Goal: Check status: Check status

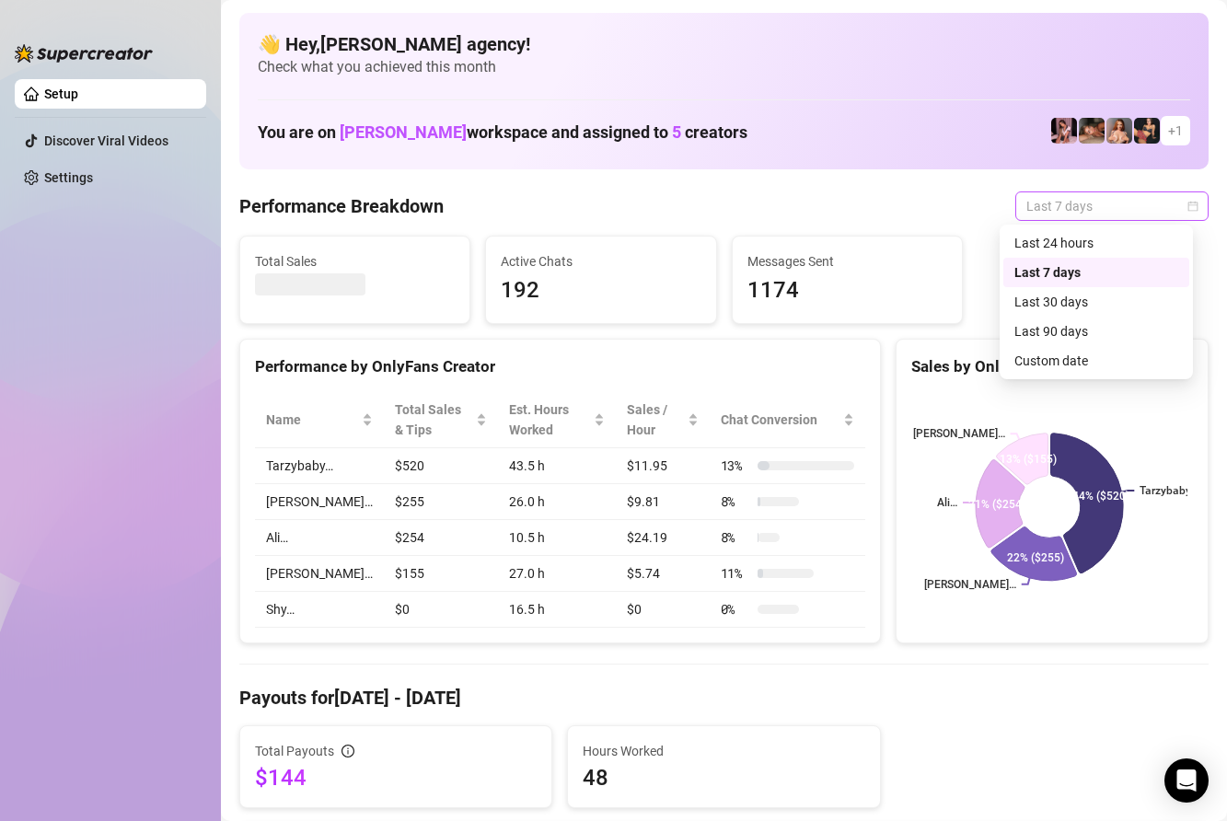
click at [1126, 211] on span "Last 7 days" at bounding box center [1111, 206] width 171 height 28
click at [1068, 359] on div "Custom date" at bounding box center [1096, 361] width 164 height 20
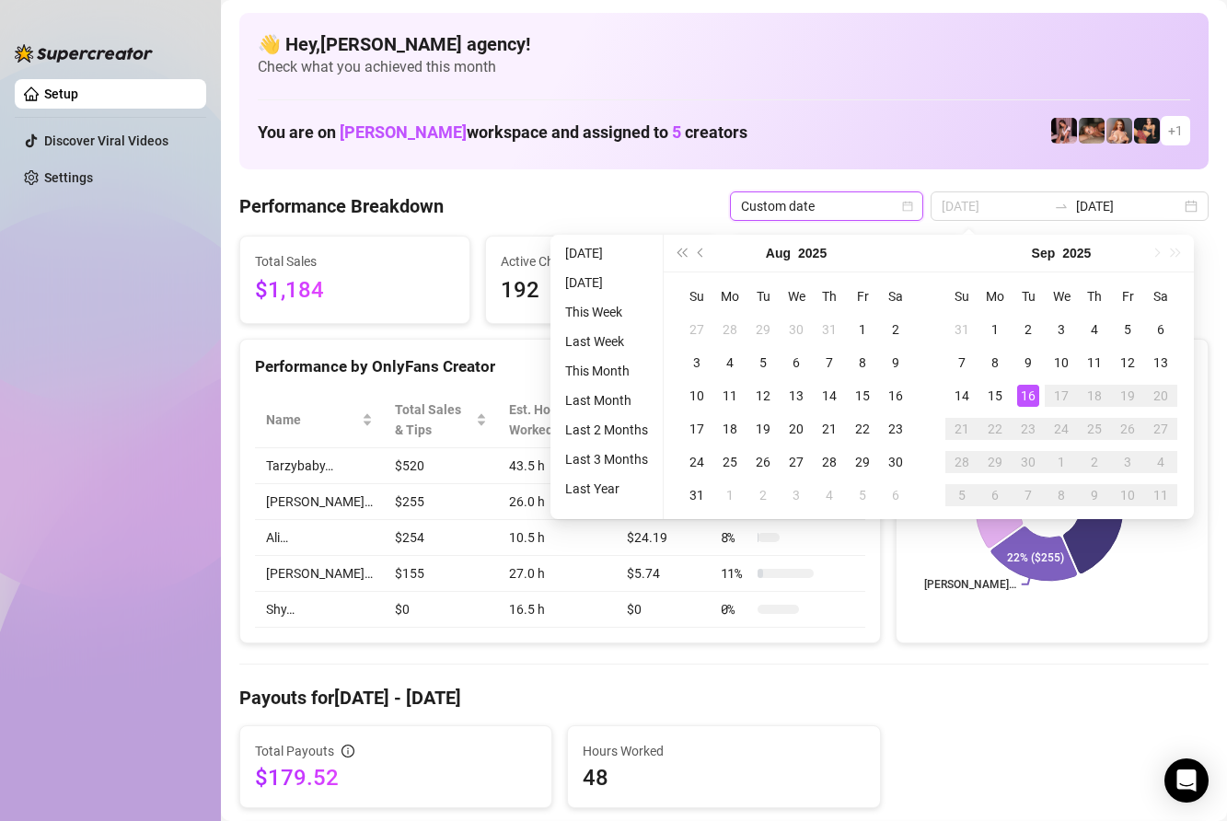
type input "[DATE]"
click at [1024, 398] on div "16" at bounding box center [1028, 396] width 22 height 22
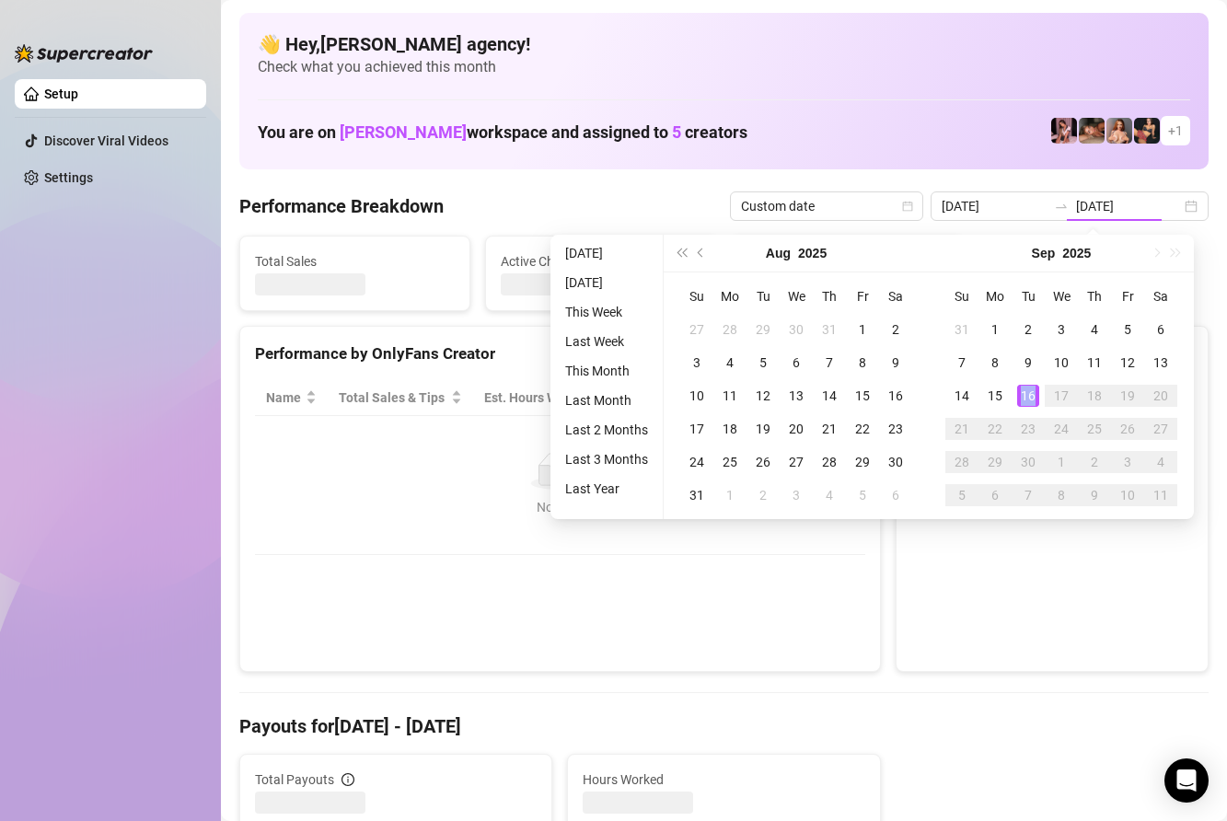
type input "[DATE]"
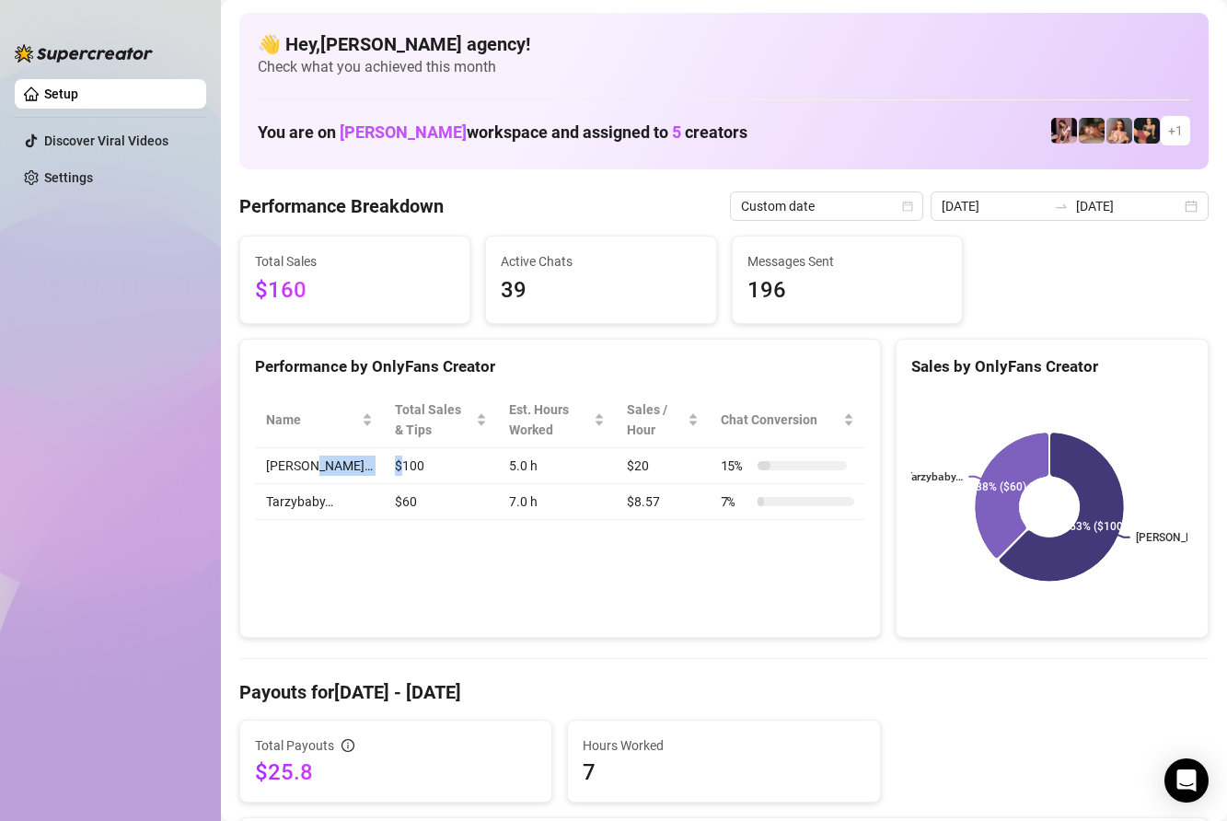
drag, startPoint x: 323, startPoint y: 459, endPoint x: 402, endPoint y: 468, distance: 79.7
click at [383, 466] on tr "Keelie… $100 5.0 h $20 15 %" at bounding box center [560, 466] width 610 height 36
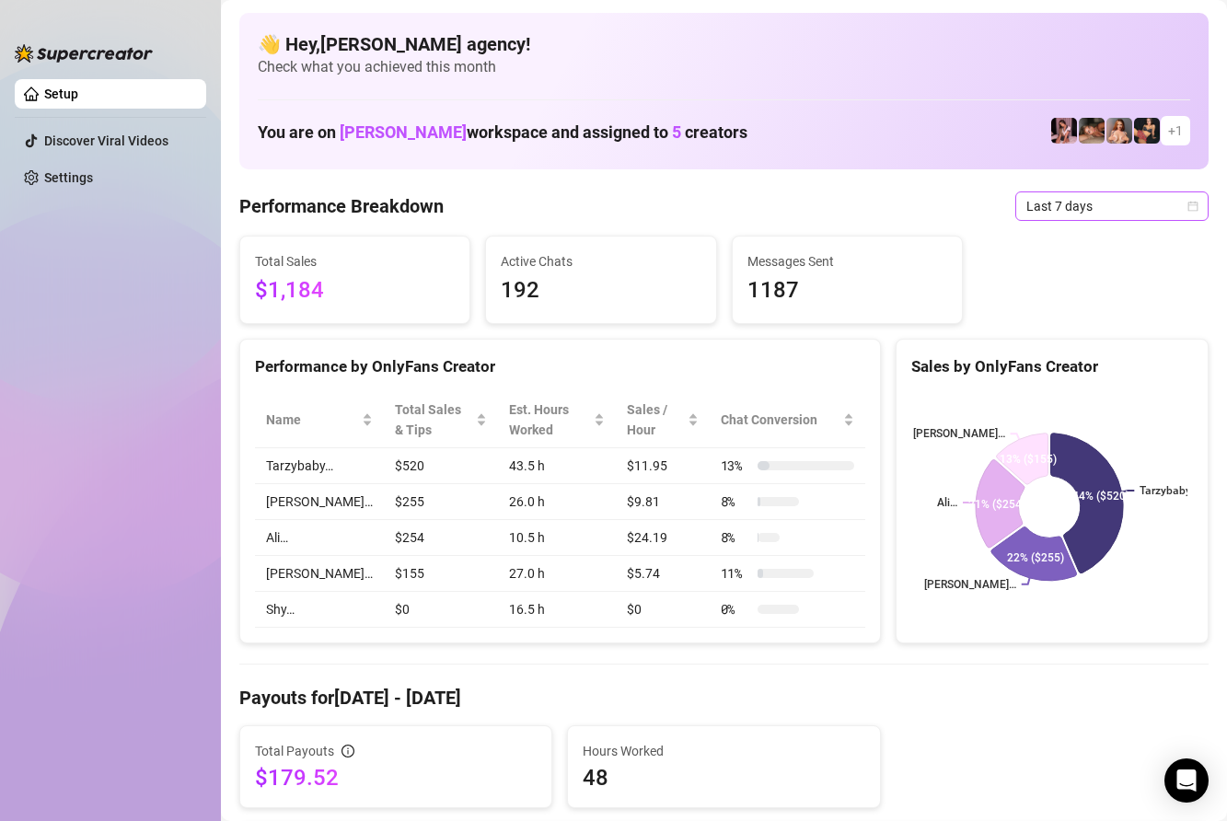
click at [1094, 192] on span "Last 7 days" at bounding box center [1111, 206] width 171 height 28
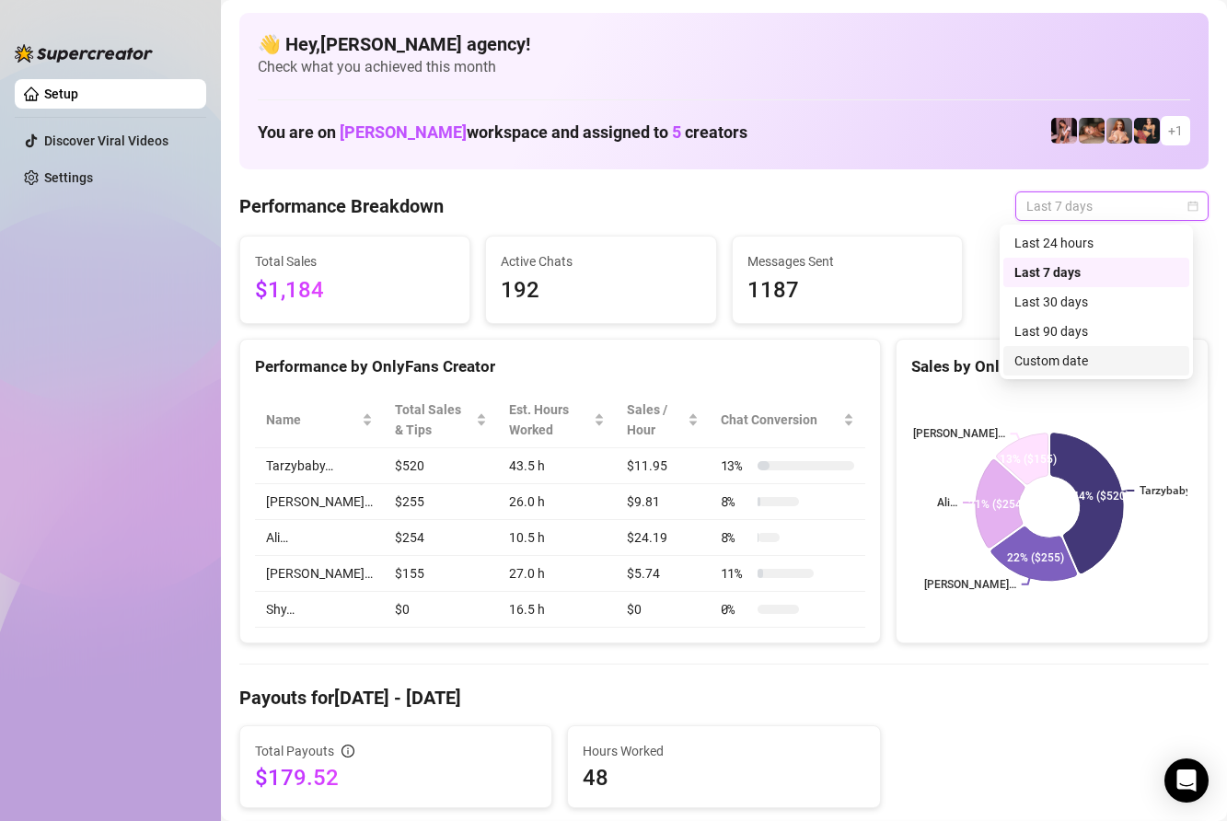
click at [1078, 357] on div "Custom date" at bounding box center [1096, 361] width 164 height 20
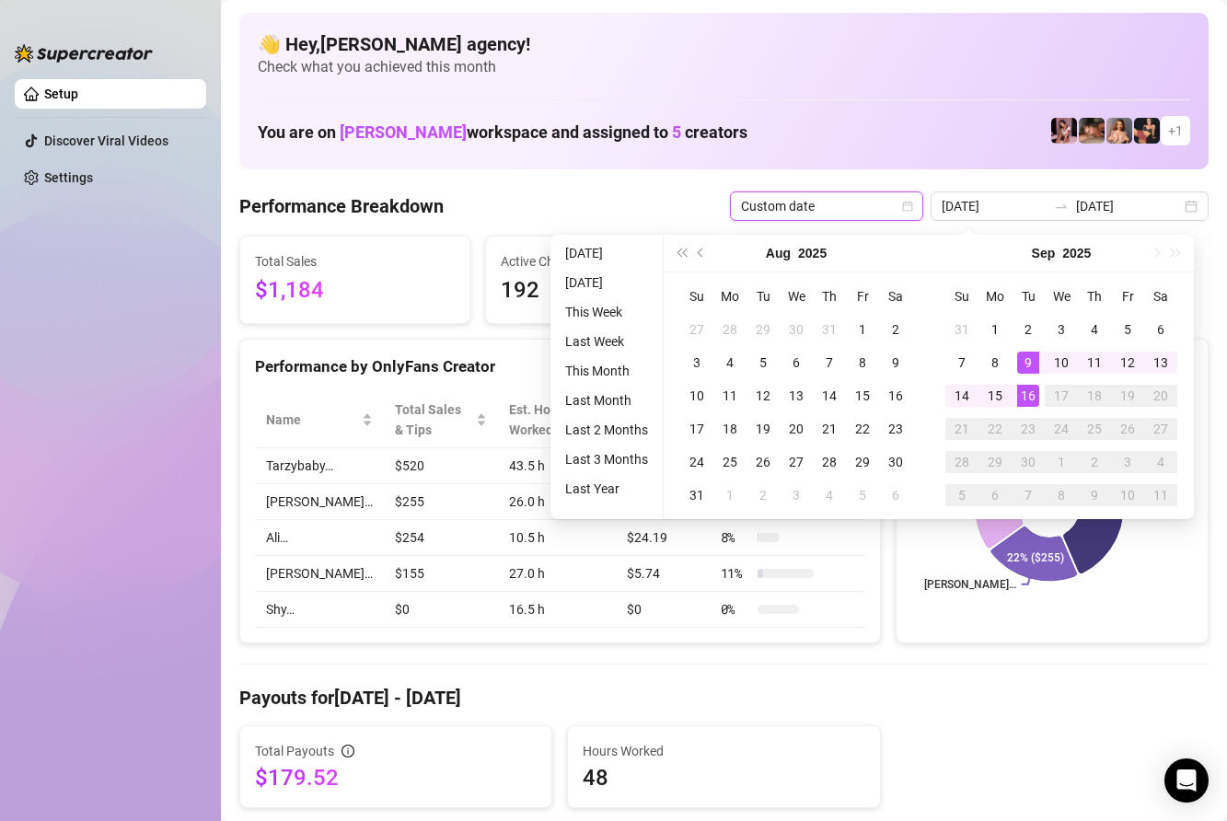
type input "[DATE]"
click at [1032, 398] on div "16" at bounding box center [1028, 396] width 22 height 22
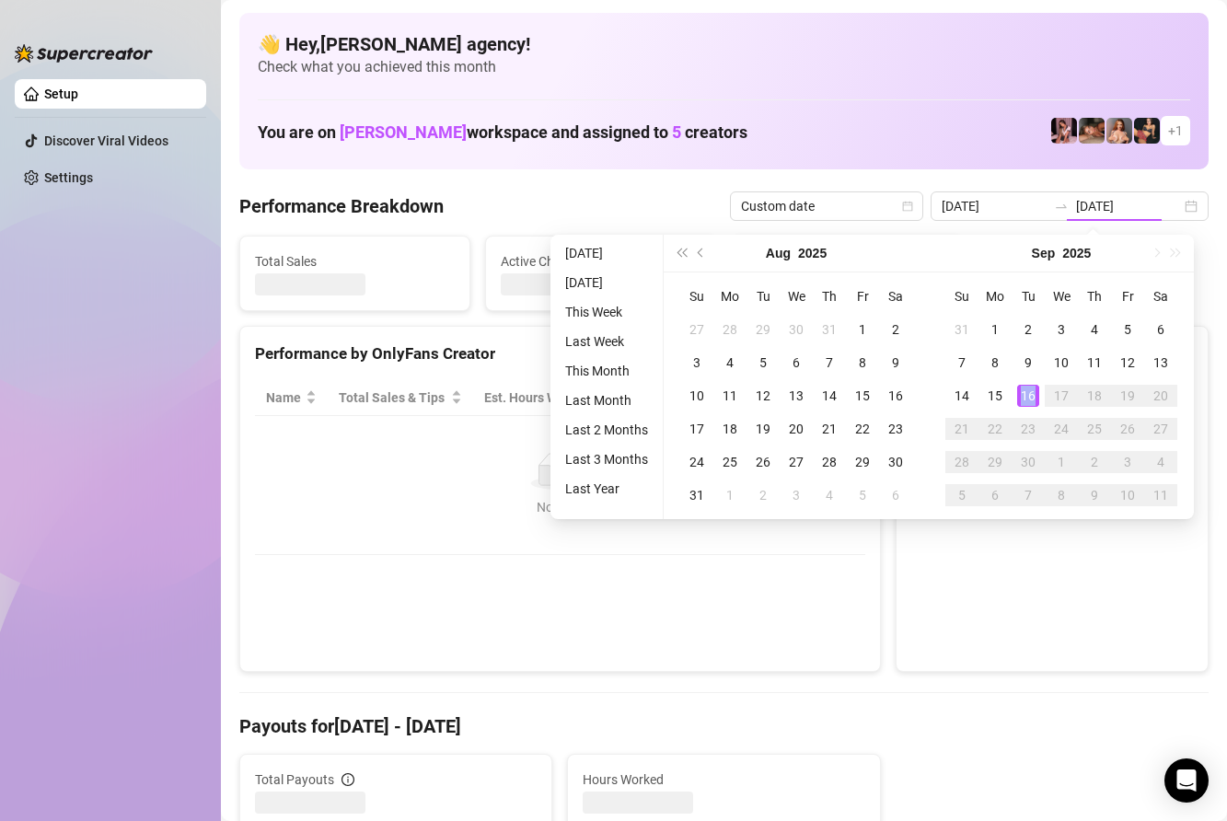
type input "[DATE]"
